Goal: Task Accomplishment & Management: Use online tool/utility

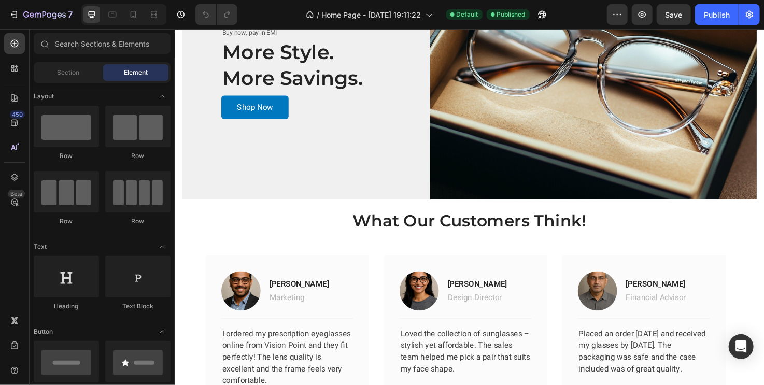
scroll to position [1856, 0]
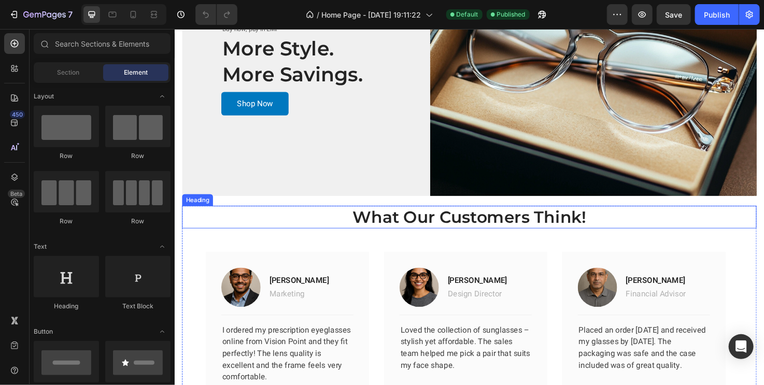
click at [313, 227] on p "What Our Customers Think!" at bounding box center [485, 227] width 604 height 22
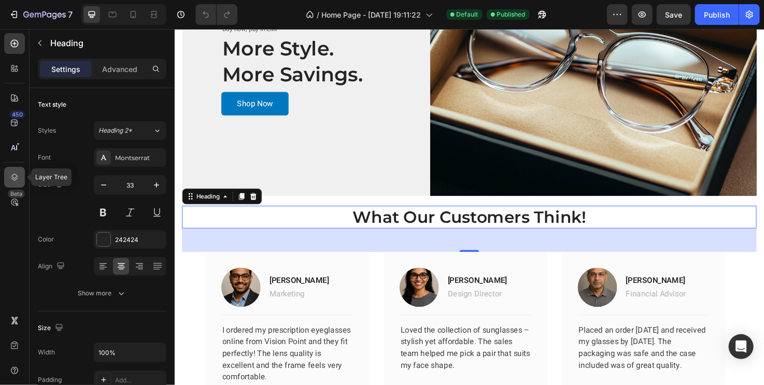
click at [10, 176] on icon at bounding box center [14, 177] width 10 height 10
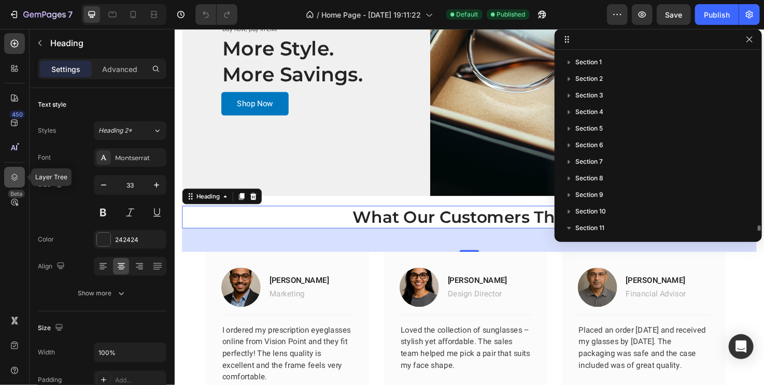
scroll to position [105, 0]
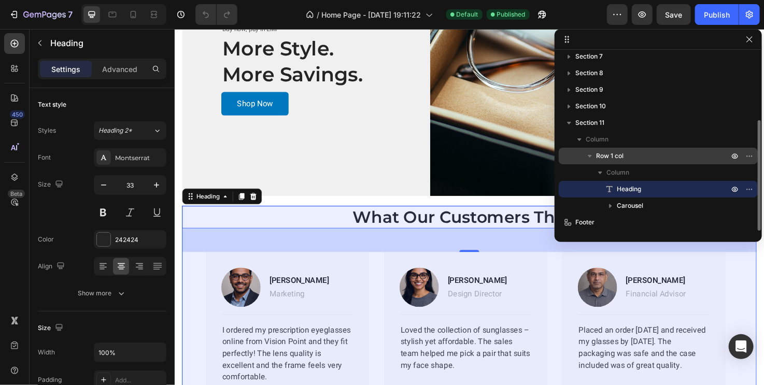
click at [603, 155] on span "Row 1 col" at bounding box center [609, 156] width 27 height 10
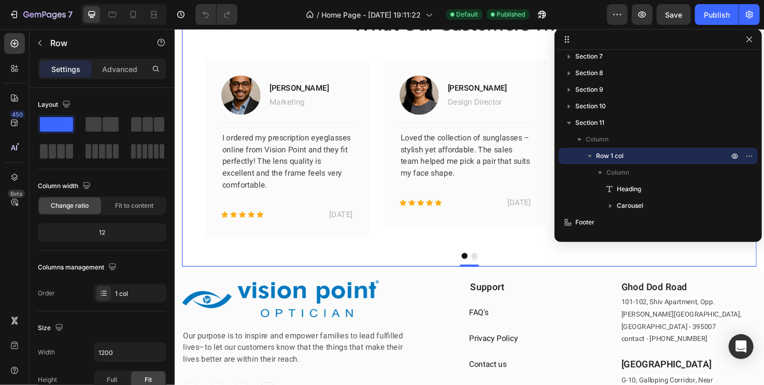
scroll to position [1984, 0]
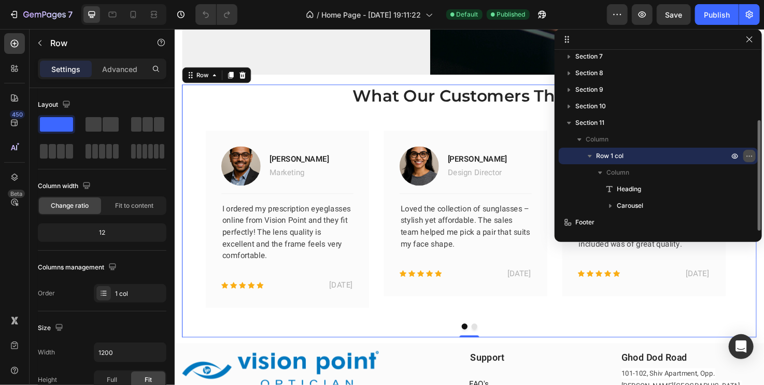
click at [750, 155] on icon "button" at bounding box center [749, 156] width 8 height 8
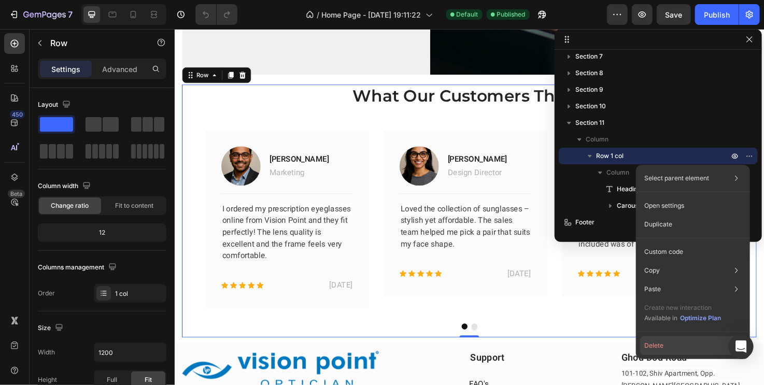
click at [652, 344] on button "Delete" at bounding box center [693, 345] width 106 height 19
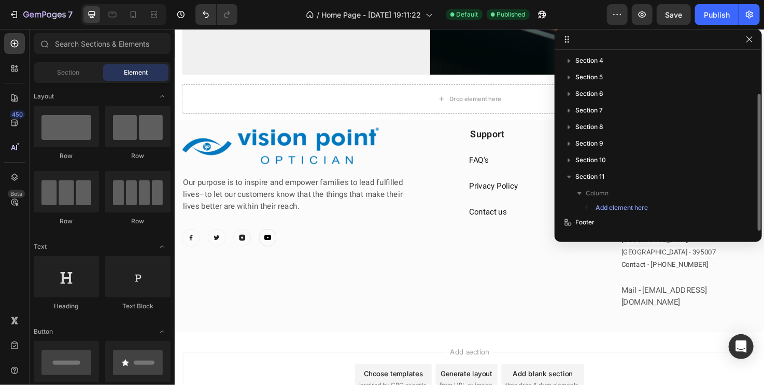
scroll to position [51, 0]
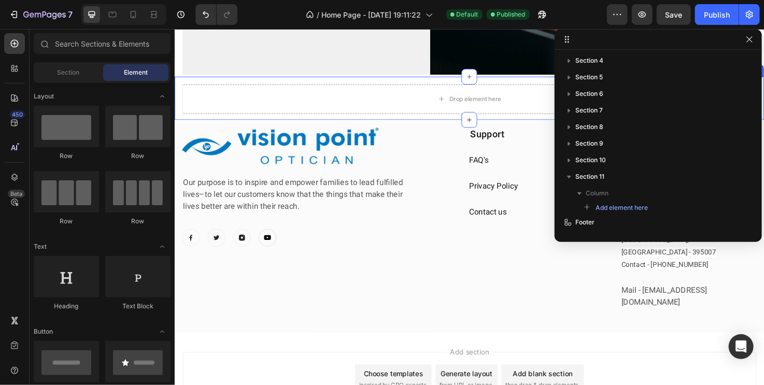
click at [517, 79] on div "Drop element here Section 11" at bounding box center [485, 102] width 622 height 46
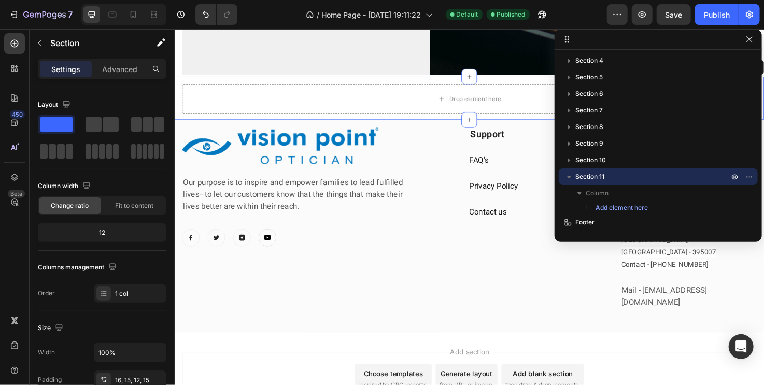
scroll to position [0, 0]
click at [751, 174] on icon "button" at bounding box center [749, 177] width 8 height 8
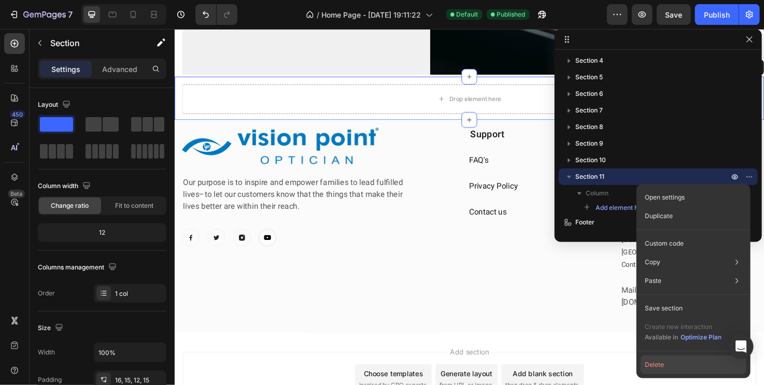
click at [674, 364] on button "Delete" at bounding box center [694, 365] width 106 height 19
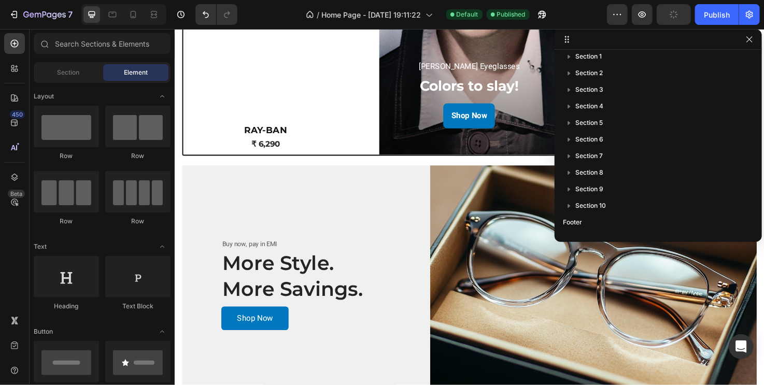
scroll to position [2139, 0]
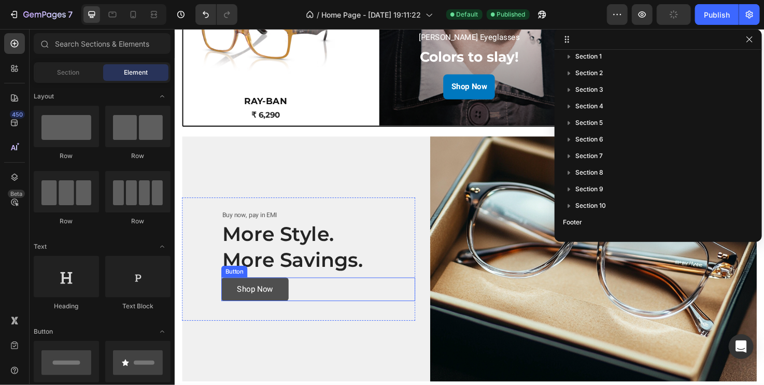
click at [289, 303] on button "Shop Now" at bounding box center [258, 303] width 71 height 25
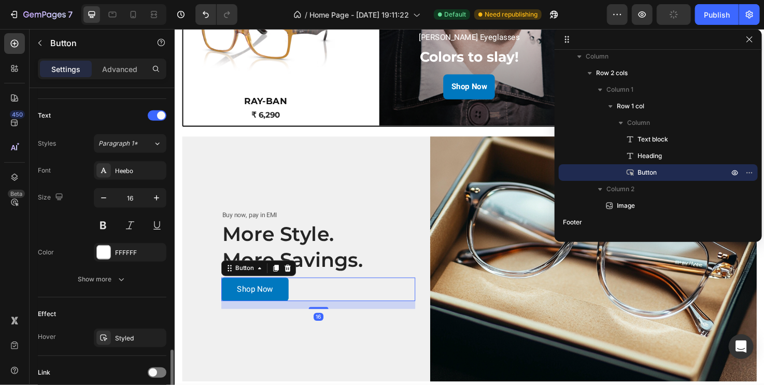
scroll to position [415, 0]
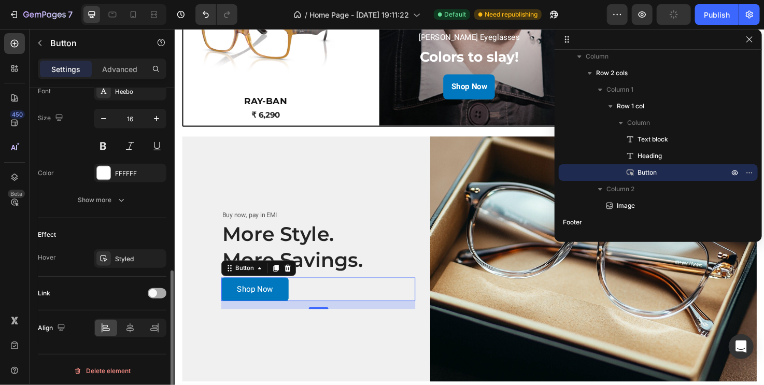
click at [151, 292] on span at bounding box center [153, 293] width 8 height 8
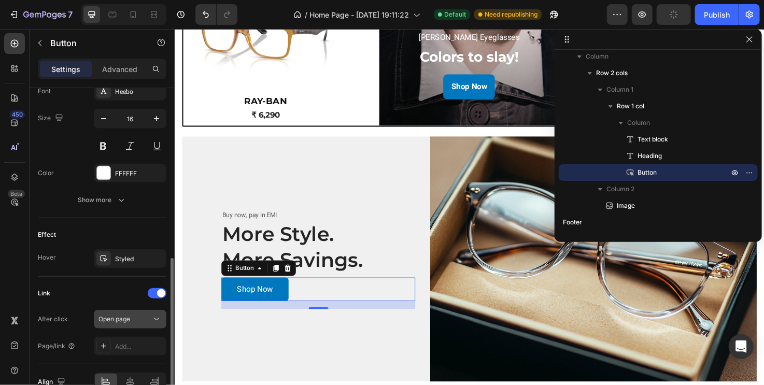
click at [129, 314] on div "Open page" at bounding box center [129, 319] width 63 height 10
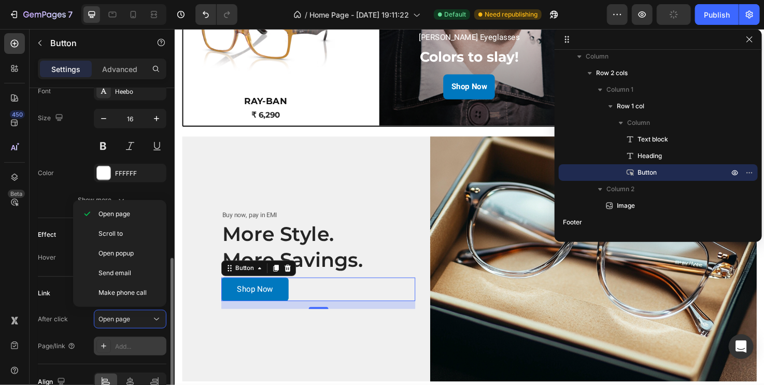
click at [127, 342] on div "Add..." at bounding box center [139, 346] width 49 height 9
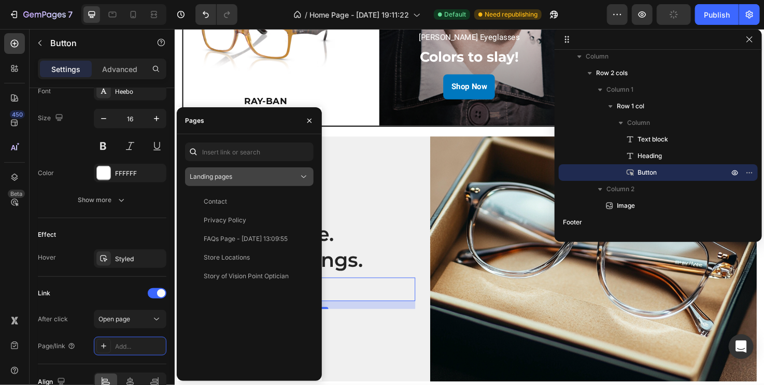
click at [295, 182] on div "Landing pages" at bounding box center [249, 177] width 119 height 10
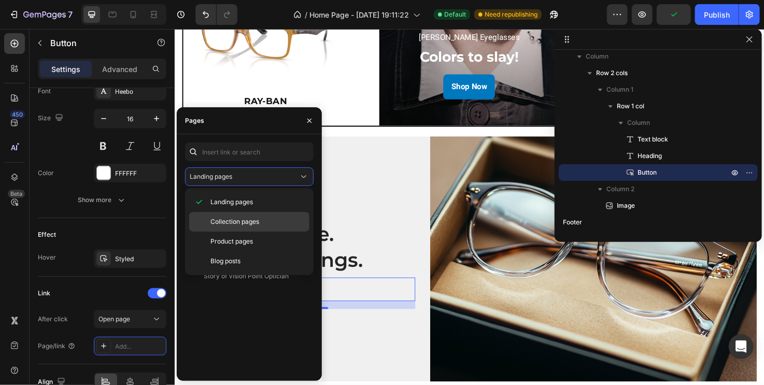
click at [245, 221] on span "Collection pages" at bounding box center [234, 221] width 49 height 9
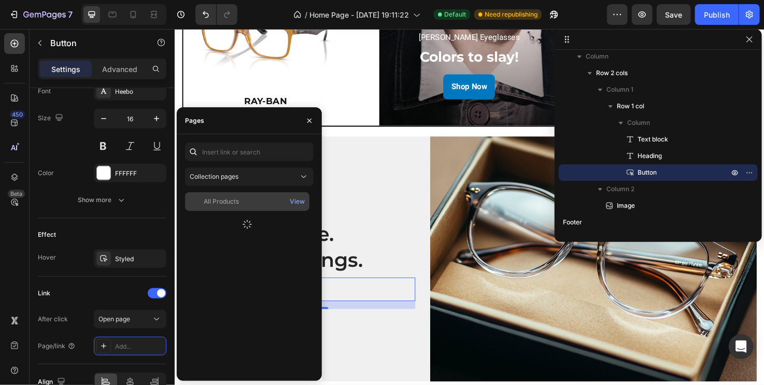
click at [225, 202] on div "All Products" at bounding box center [221, 201] width 35 height 9
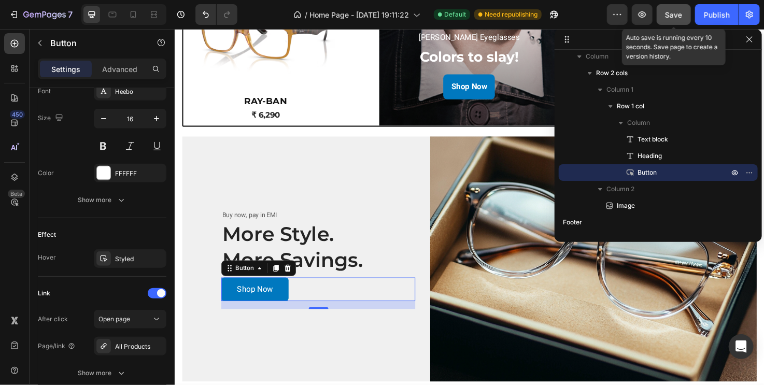
click at [668, 16] on span "Save" at bounding box center [674, 14] width 17 height 9
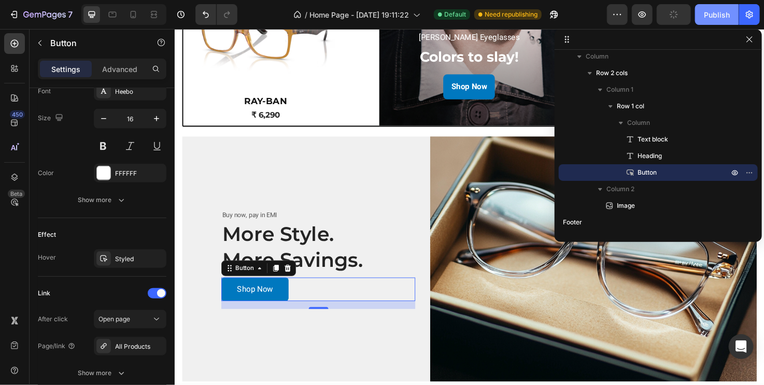
click at [703, 15] on button "Publish" at bounding box center [717, 14] width 44 height 21
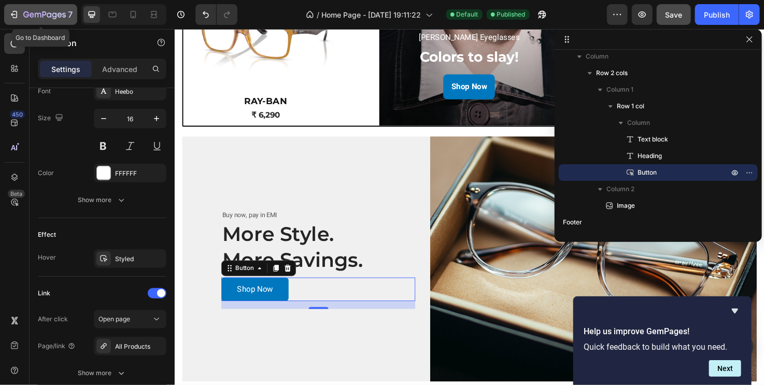
click at [32, 12] on icon "button" at bounding box center [44, 15] width 43 height 9
